Goal: Task Accomplishment & Management: Manage account settings

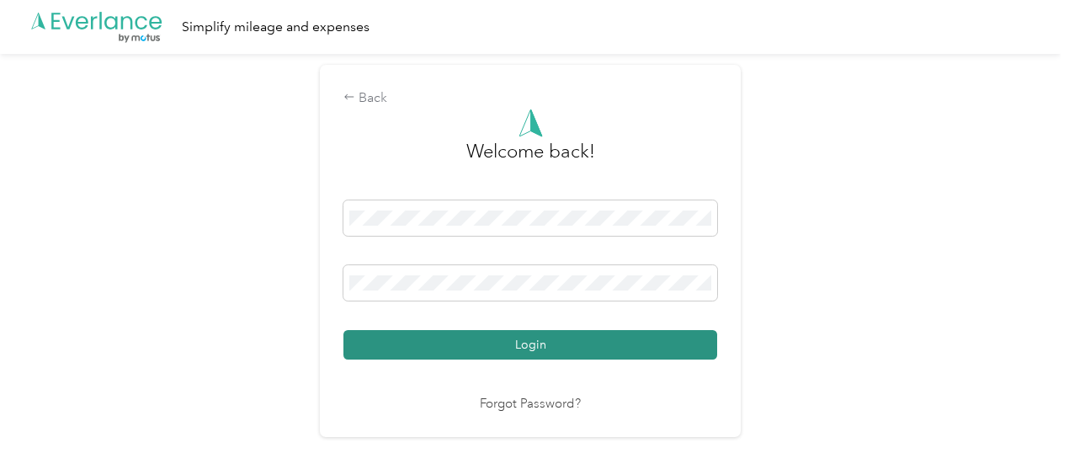
click at [525, 342] on button "Login" at bounding box center [530, 344] width 374 height 29
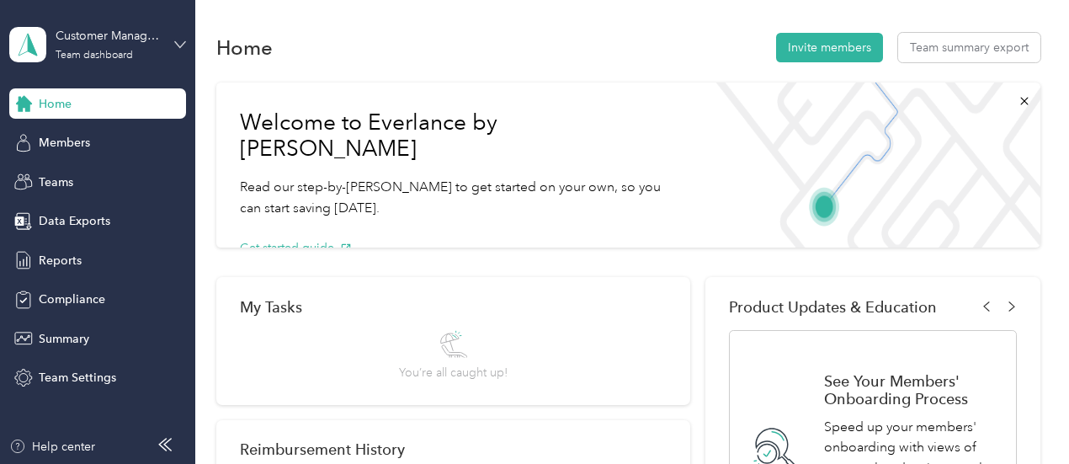
click at [182, 41] on icon at bounding box center [180, 45] width 12 height 12
click at [66, 176] on div "Personal dashboard" at bounding box center [234, 176] width 426 height 29
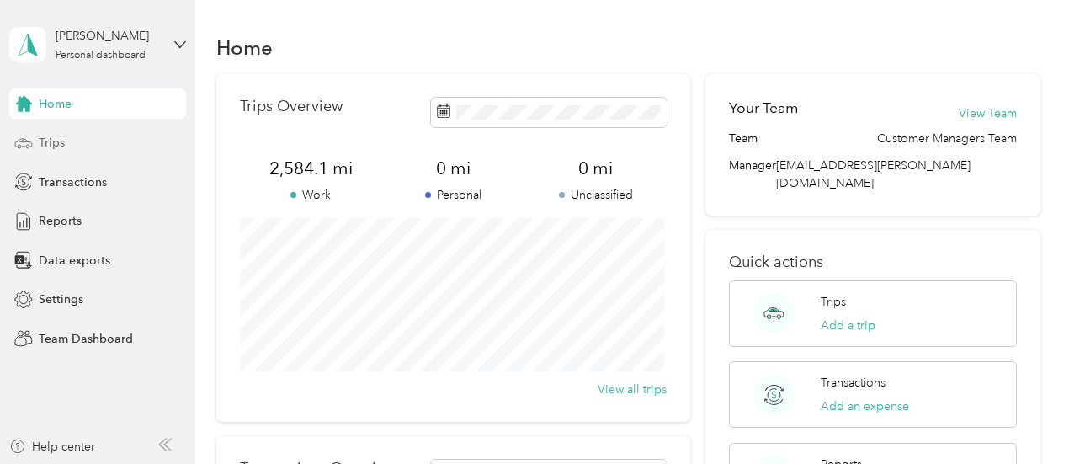
click at [49, 144] on span "Trips" at bounding box center [52, 143] width 26 height 18
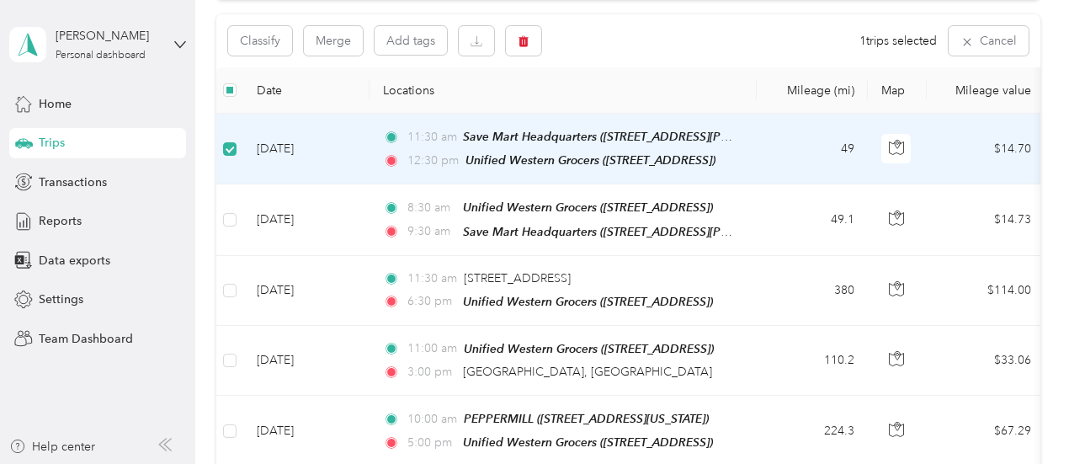
scroll to position [167, 0]
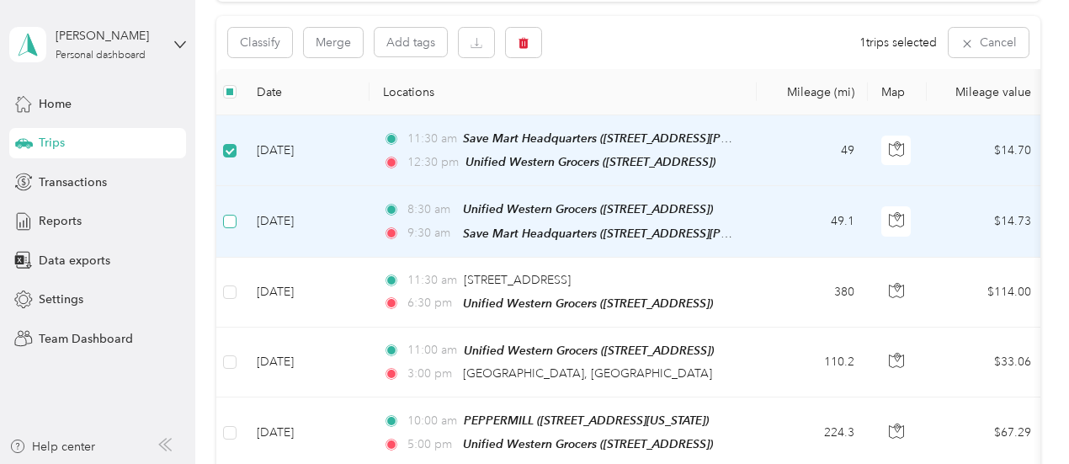
click at [229, 226] on label at bounding box center [229, 221] width 13 height 19
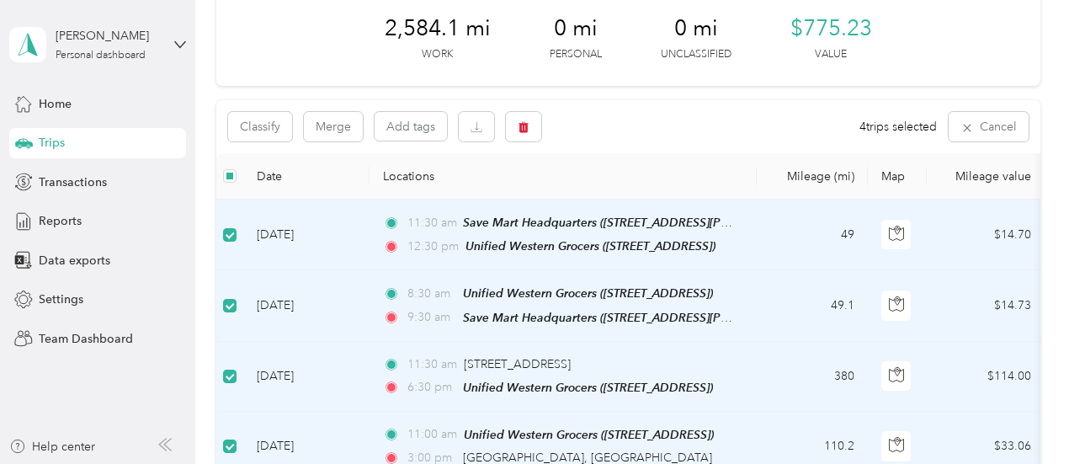
scroll to position [0, 0]
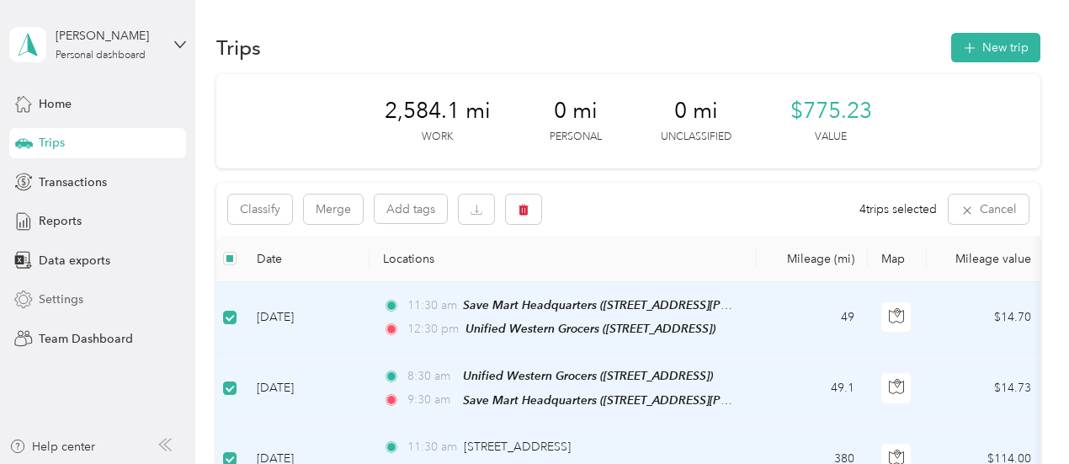
click at [59, 300] on span "Settings" at bounding box center [61, 299] width 45 height 18
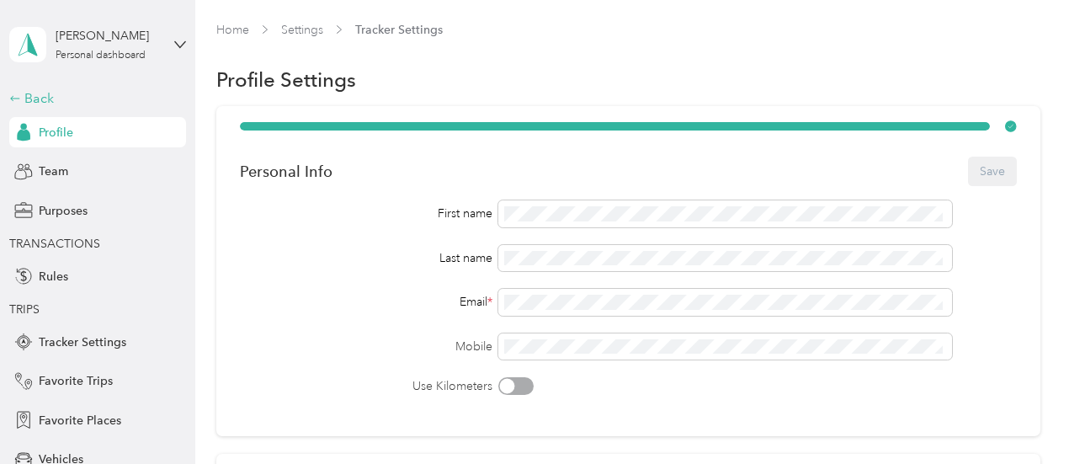
click at [35, 103] on div "Back" at bounding box center [93, 98] width 168 height 20
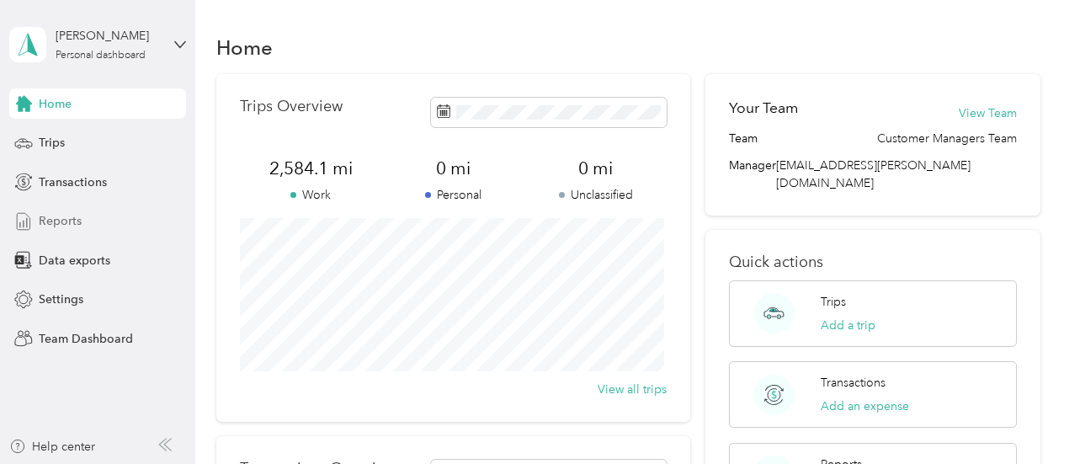
click at [58, 218] on span "Reports" at bounding box center [60, 221] width 43 height 18
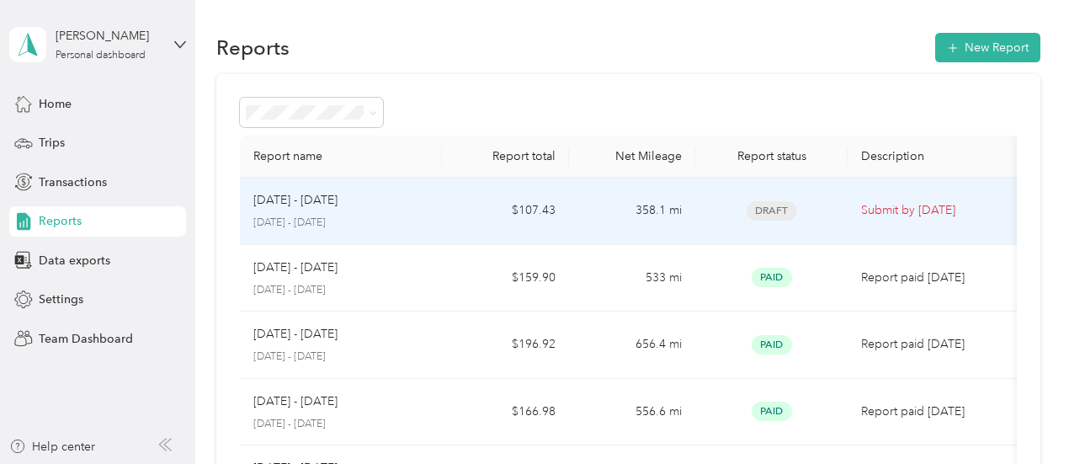
click at [764, 215] on span "Draft" at bounding box center [772, 210] width 51 height 19
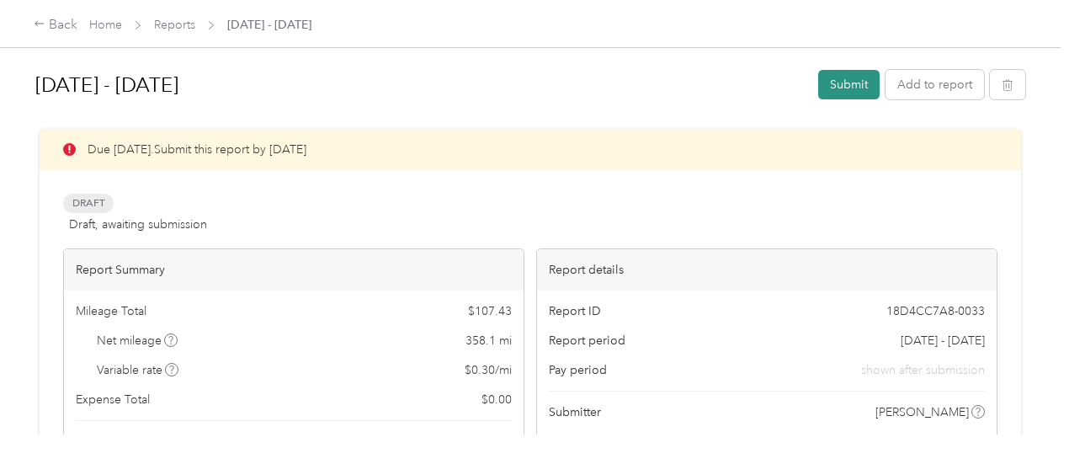
click at [843, 87] on button "Submit" at bounding box center [848, 84] width 61 height 29
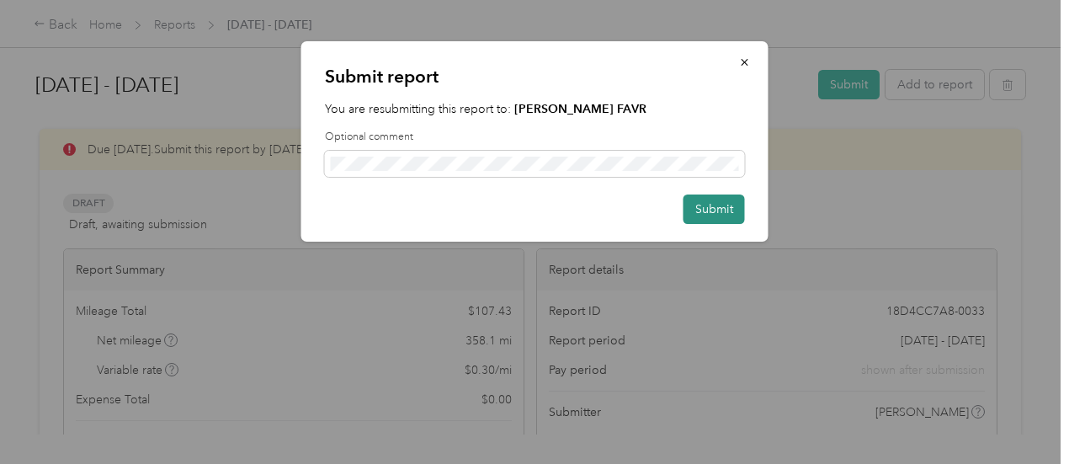
click at [699, 199] on button "Submit" at bounding box center [713, 208] width 61 height 29
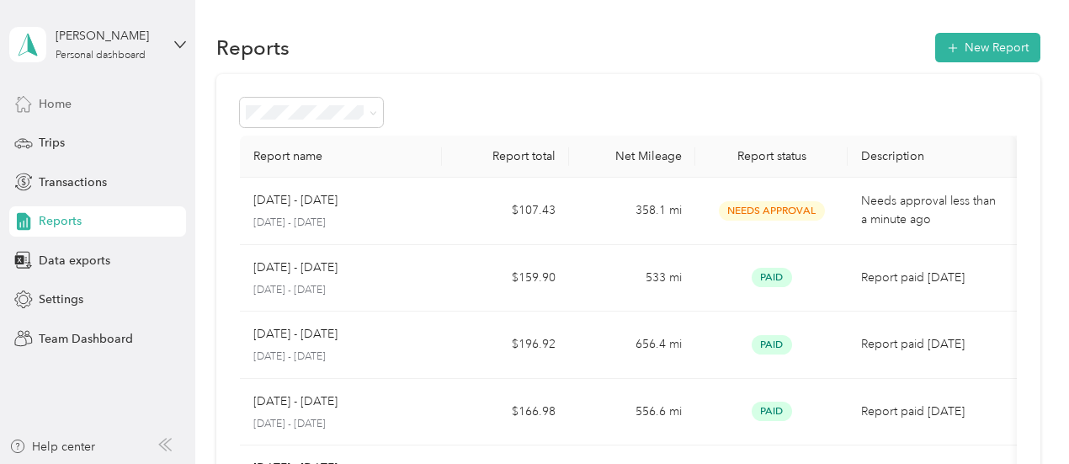
click at [63, 104] on span "Home" at bounding box center [55, 104] width 33 height 18
